Goal: Check status: Check status

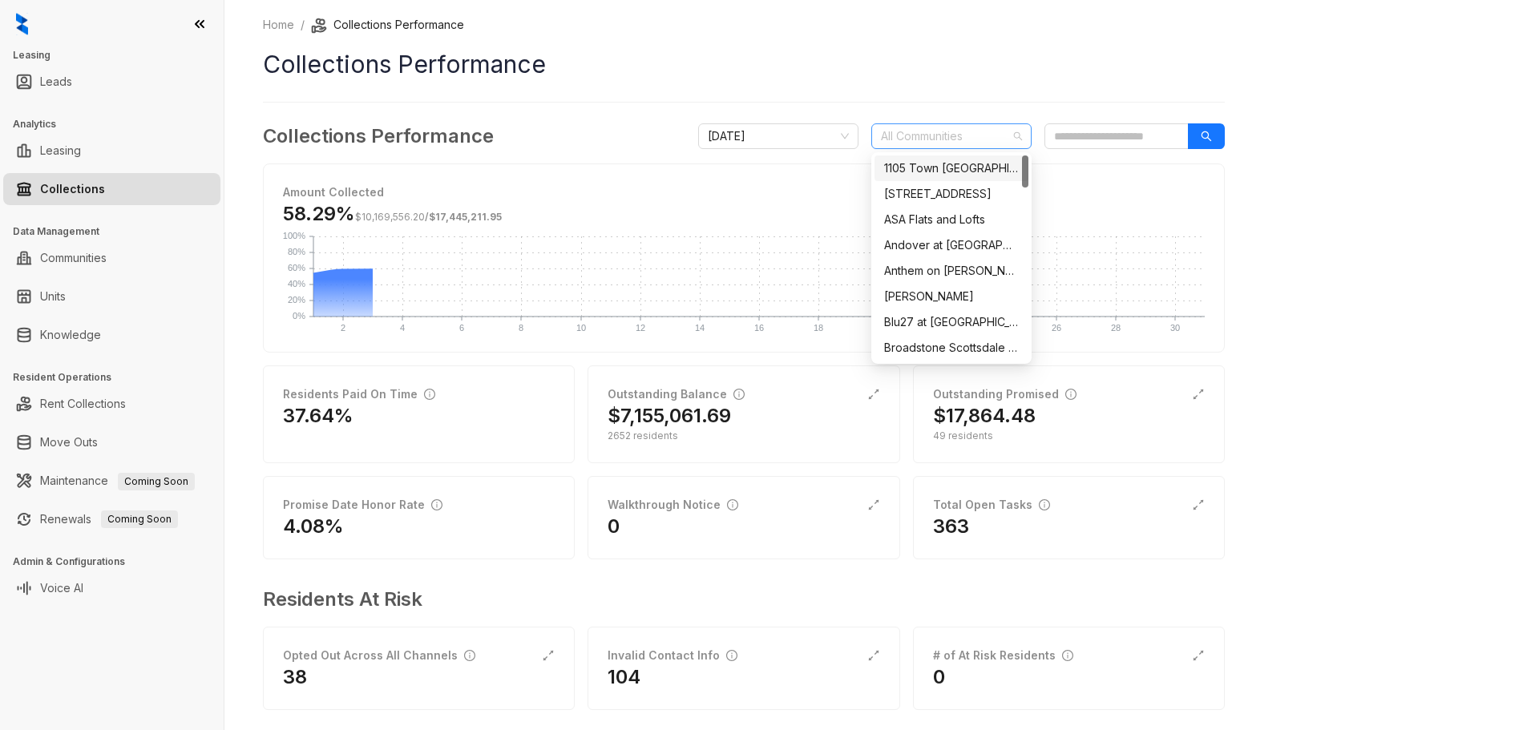
click at [952, 134] on div at bounding box center [943, 136] width 137 height 22
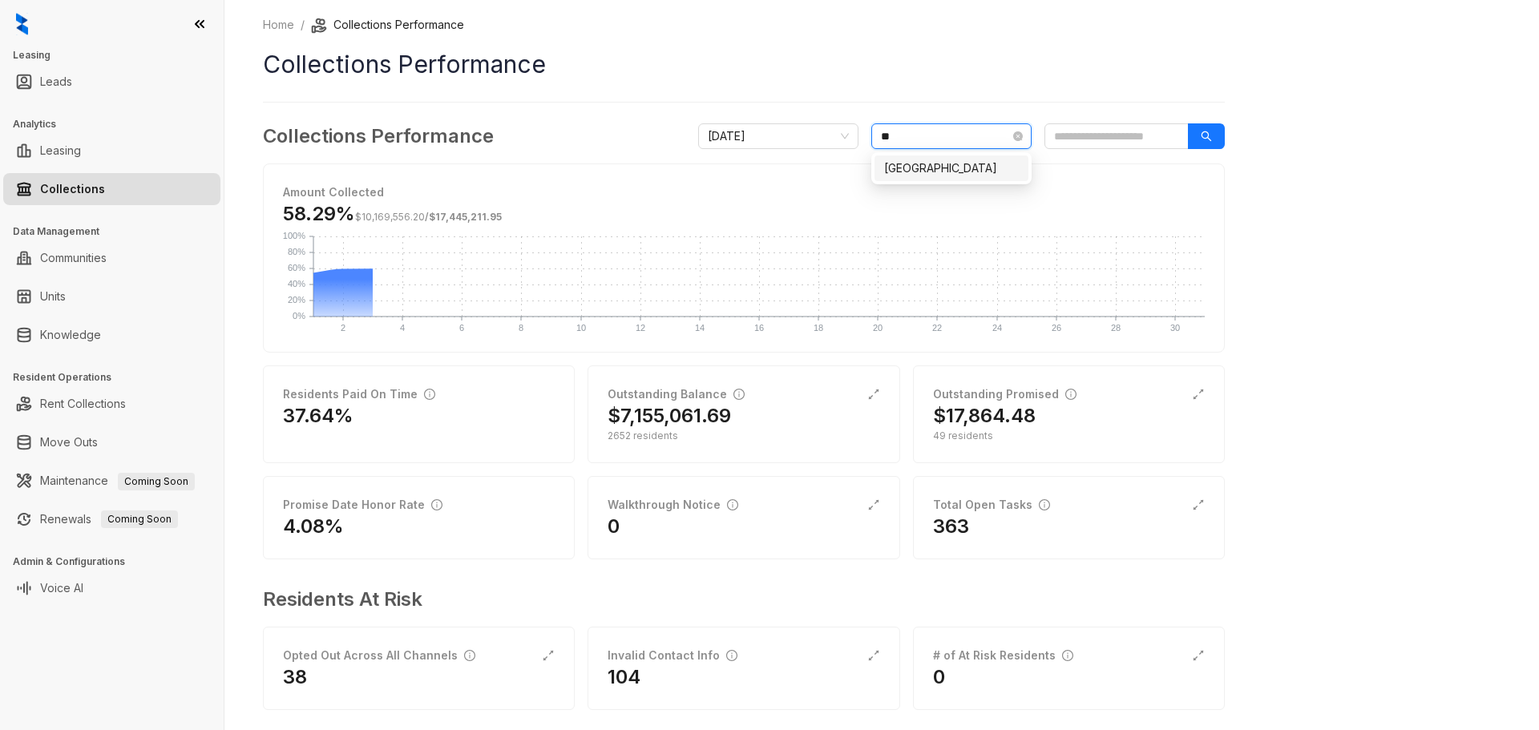
type input "***"
click at [981, 160] on div "[GEOGRAPHIC_DATA]" at bounding box center [951, 169] width 135 height 18
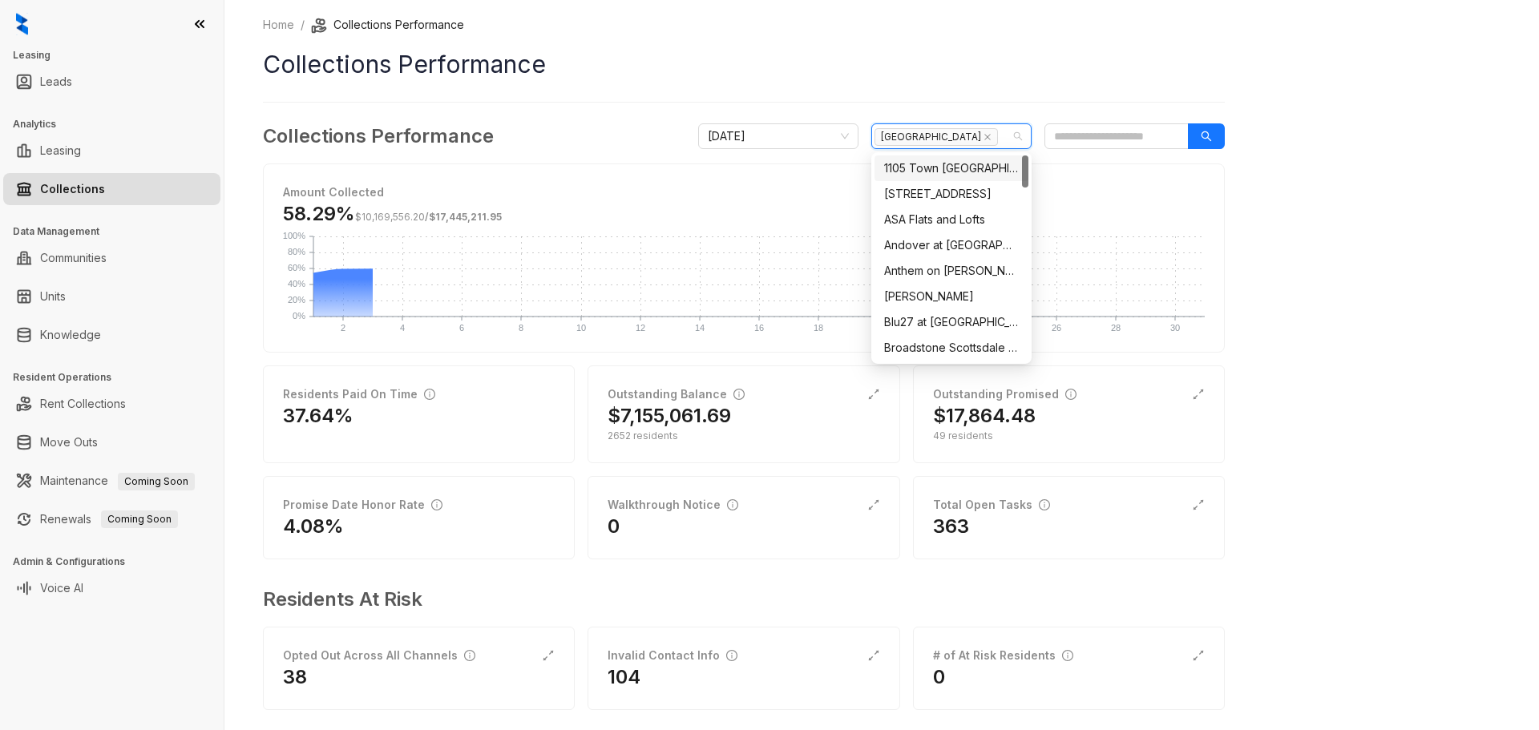
click at [981, 105] on div "Home / Collections Performance Collections Performance Collections Performance …" at bounding box center [744, 374] width 962 height 717
